Goal: Task Accomplishment & Management: Complete application form

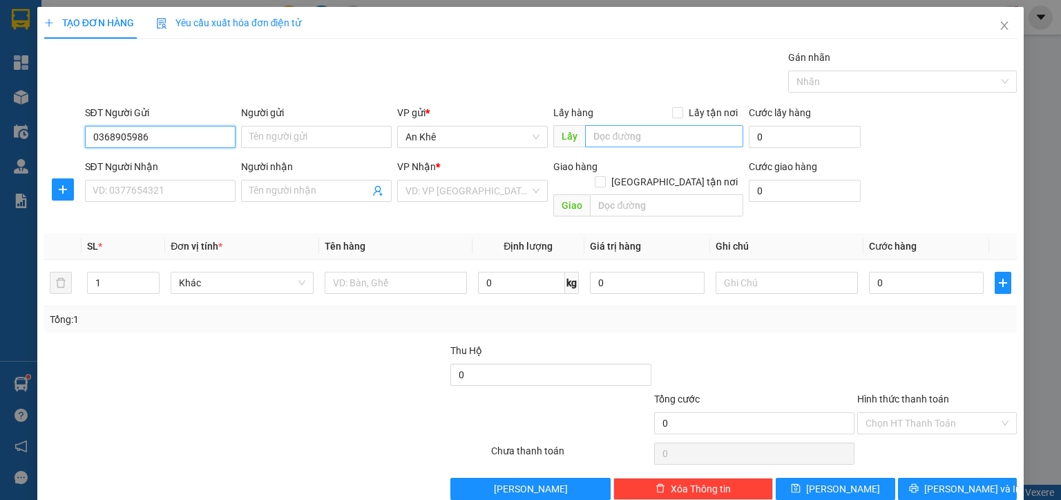
type input "0368905986"
click at [605, 139] on input "text" at bounding box center [664, 136] width 158 height 22
type input "cầu vàng đakđoa"
click at [462, 196] on input "search" at bounding box center [468, 190] width 124 height 21
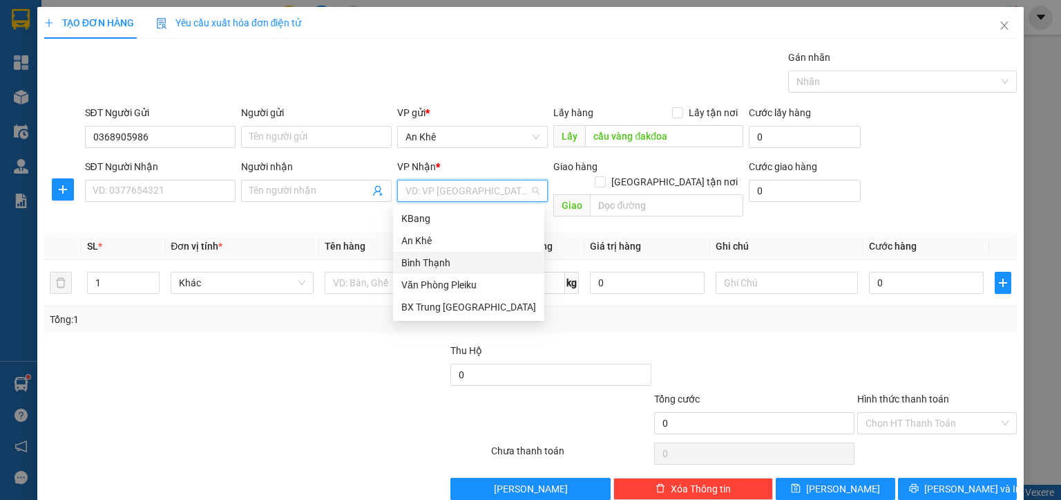
click at [435, 259] on div "Bình Thạnh" at bounding box center [468, 262] width 135 height 15
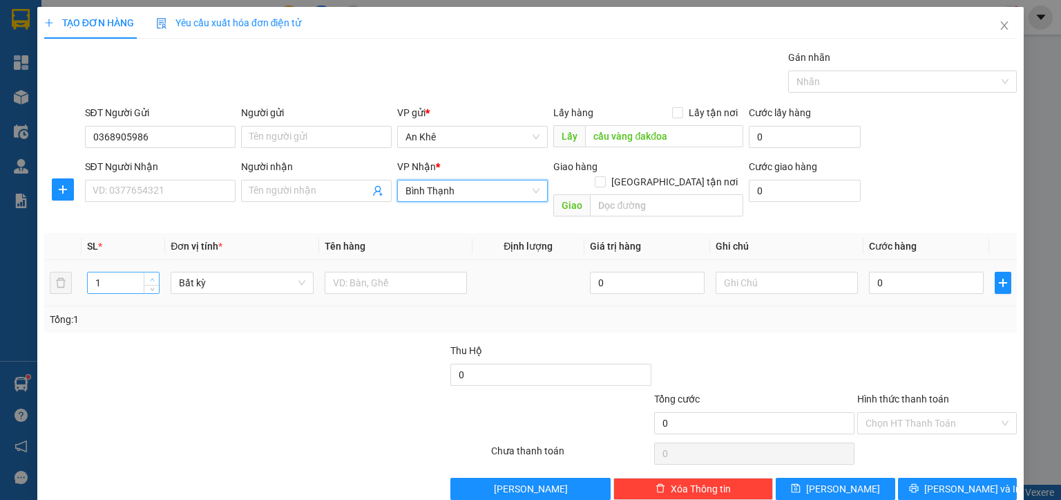
type input "2"
click at [153, 272] on span "Increase Value" at bounding box center [151, 278] width 15 height 12
click at [211, 272] on span "Bất kỳ" at bounding box center [242, 282] width 126 height 21
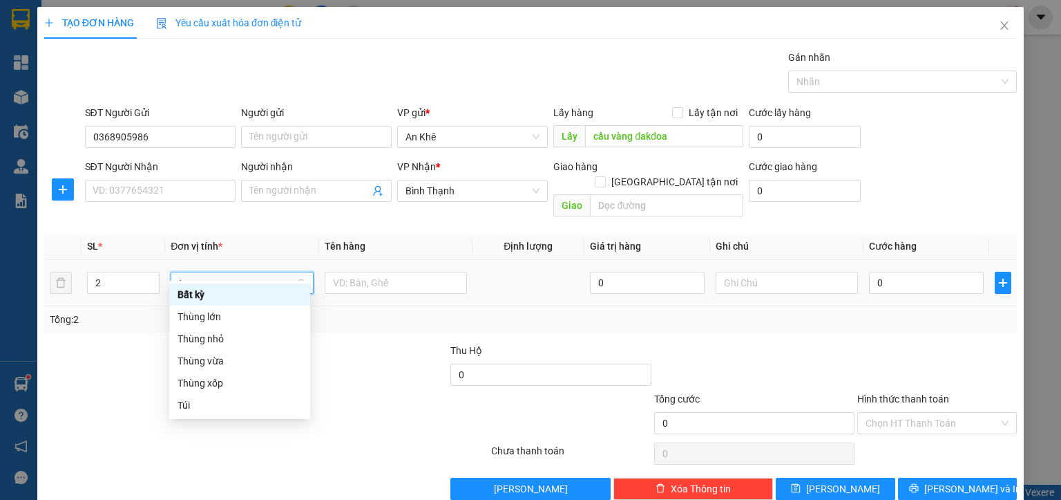
type input "th"
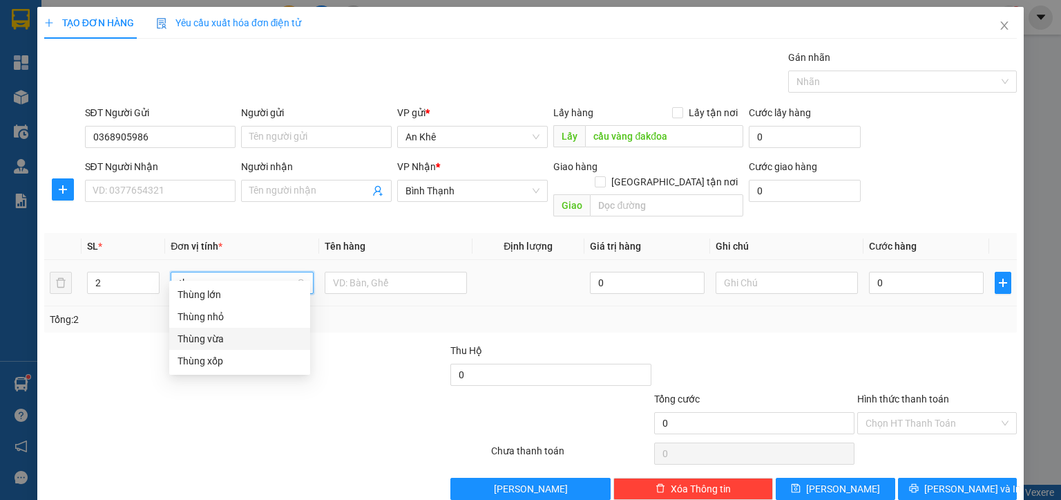
click at [209, 337] on div "Thùng vừa" at bounding box center [240, 338] width 124 height 15
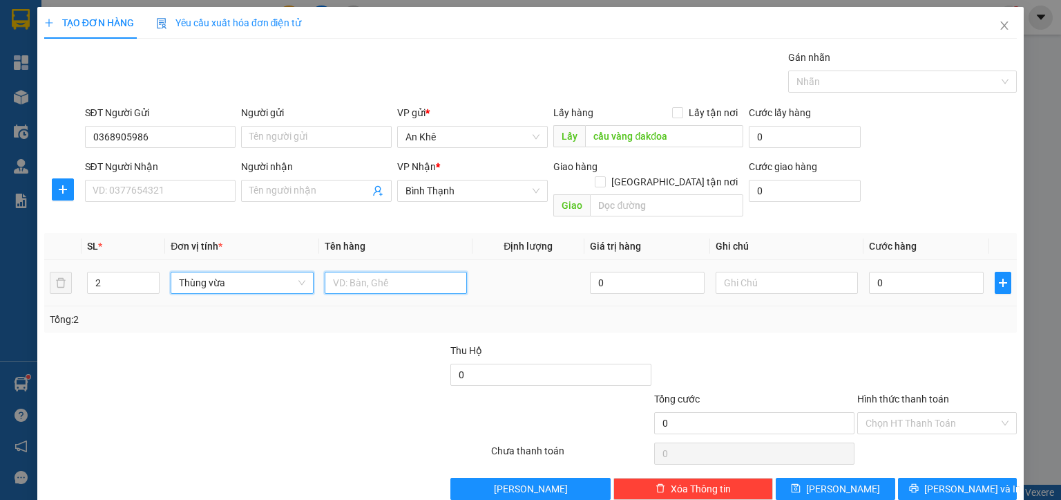
click at [367, 272] on input "text" at bounding box center [396, 283] width 142 height 22
type input "d"
type input "đồ ăn"
click at [870, 272] on input "0" at bounding box center [926, 283] width 115 height 22
type input "1"
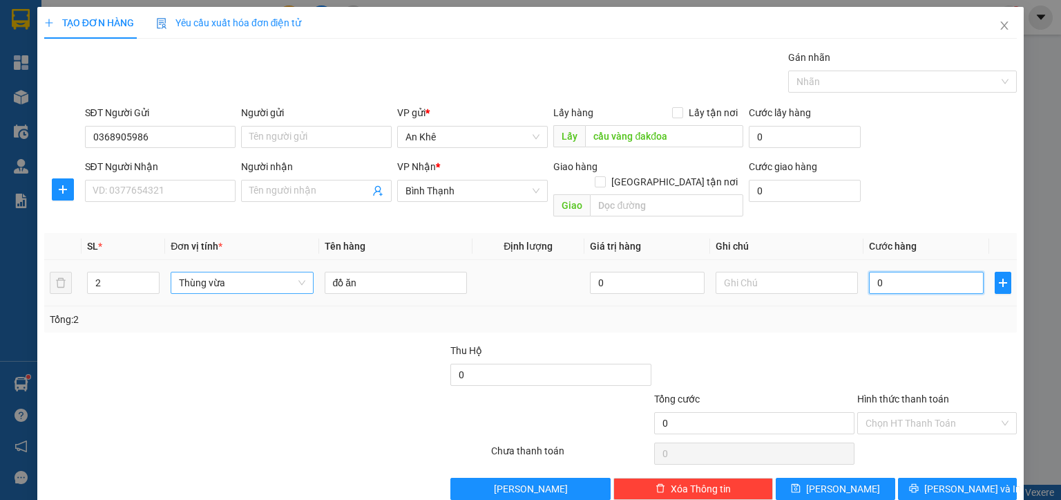
type input "1"
type input "12"
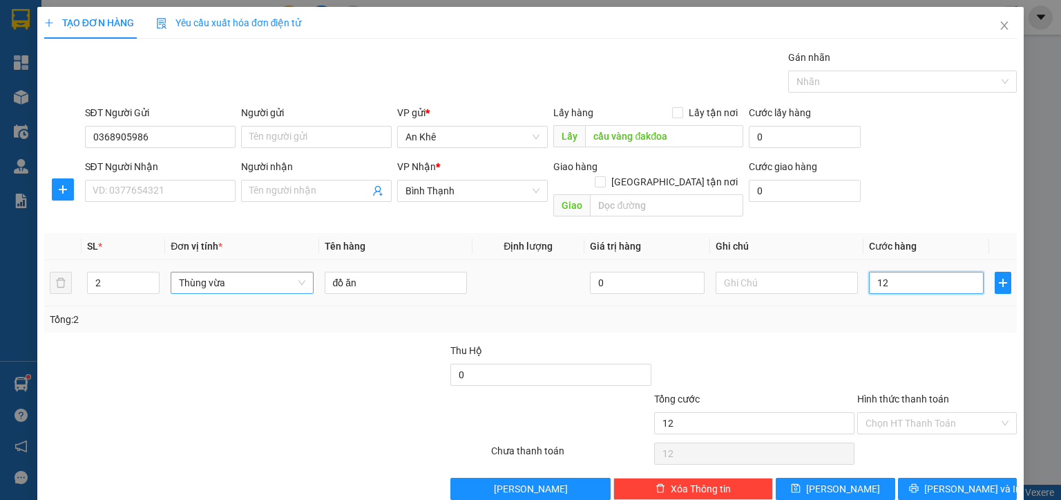
type input "120"
type input "1.200"
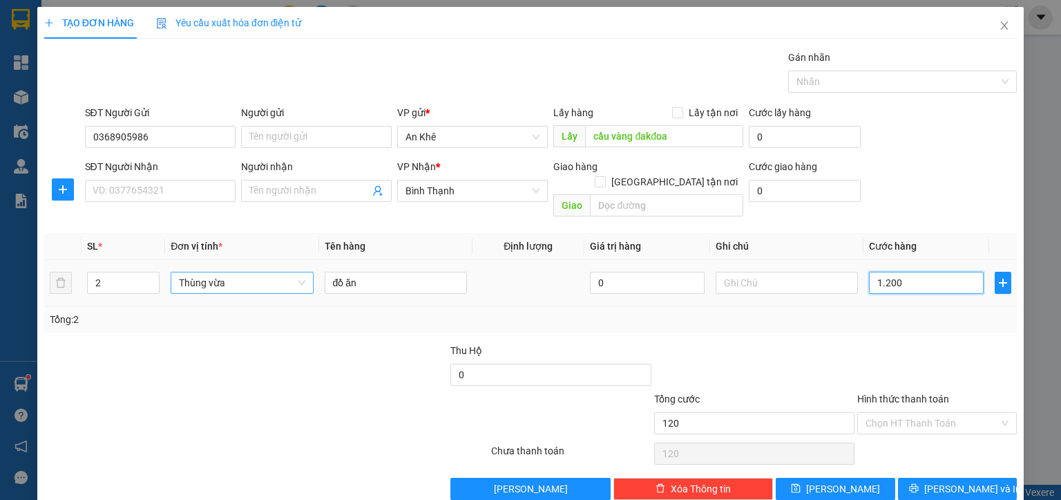
type input "1.200"
type input "12.000"
type input "120.000"
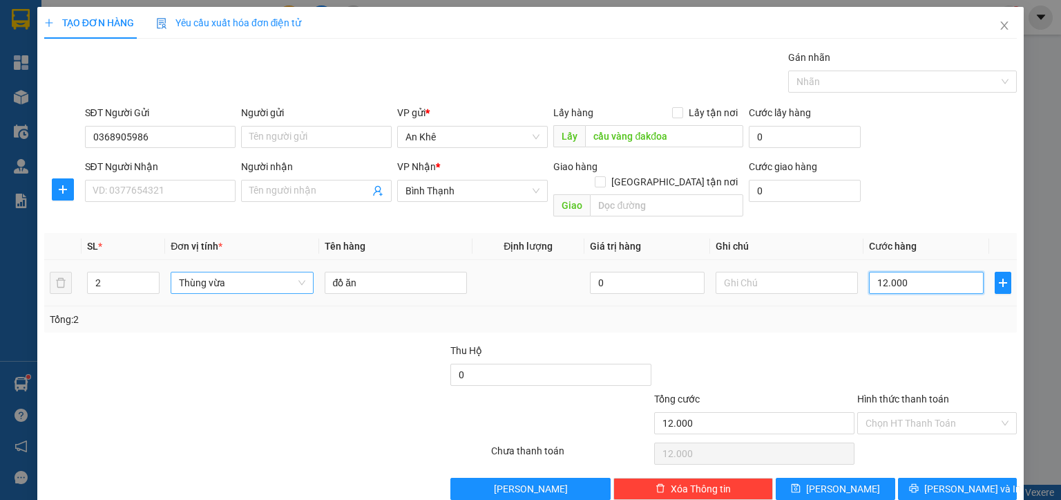
type input "120.000"
click at [771, 272] on input "text" at bounding box center [787, 283] width 142 height 22
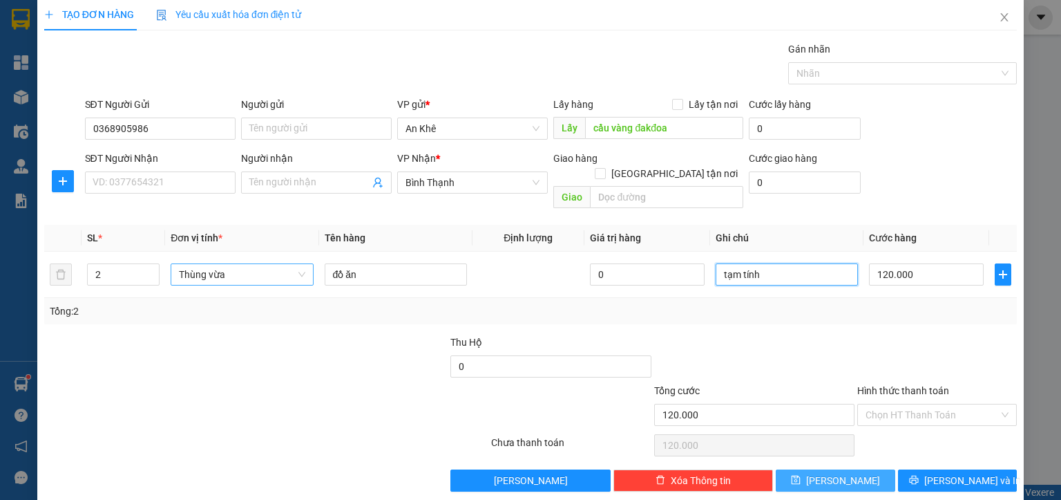
scroll to position [10, 0]
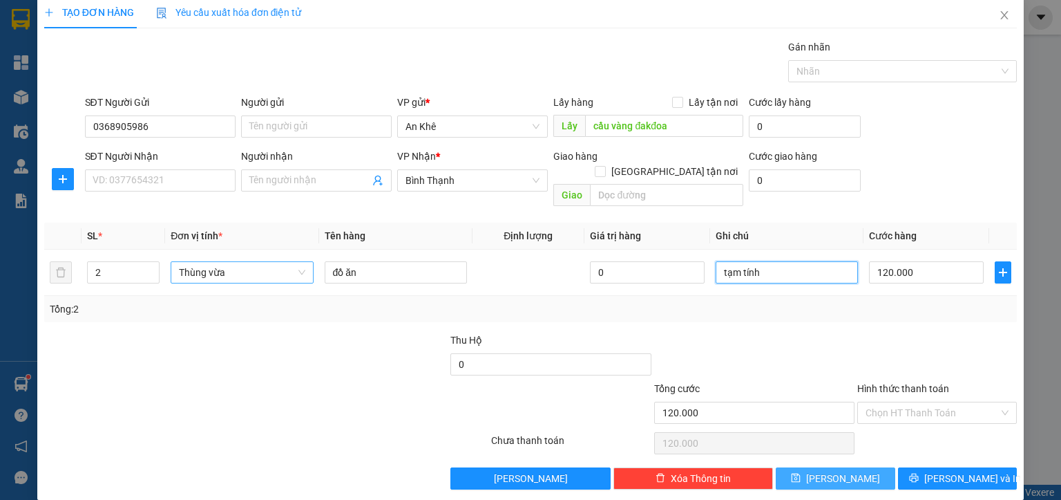
type input "tạm tính"
click at [801, 473] on icon "save" at bounding box center [796, 477] width 9 height 9
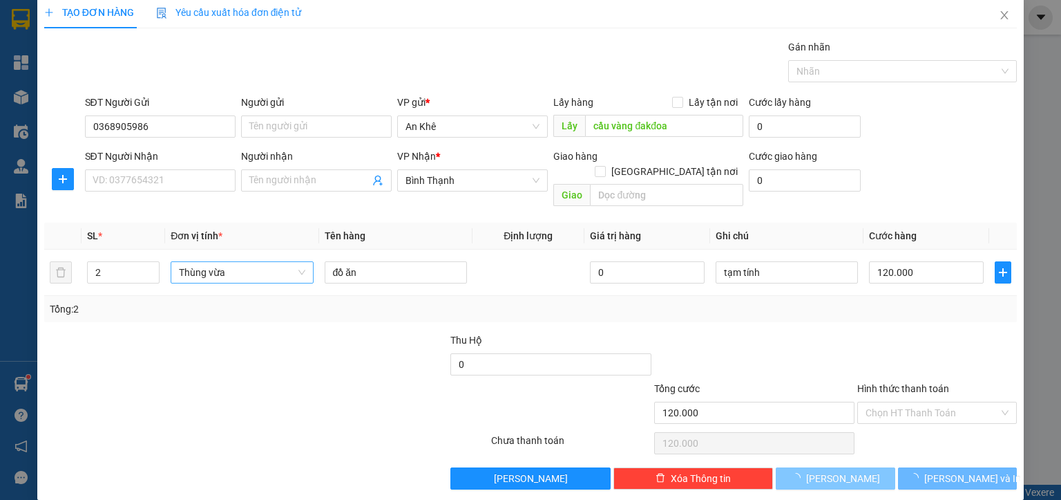
type input "1"
type input "0"
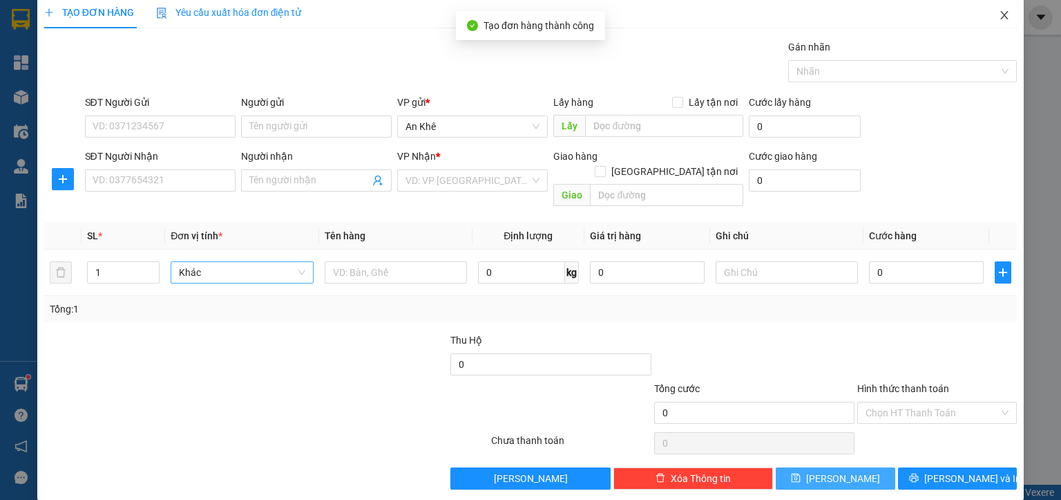
click at [999, 18] on icon "close" at bounding box center [1004, 15] width 11 height 11
